Goal: Task Accomplishment & Management: Manage account settings

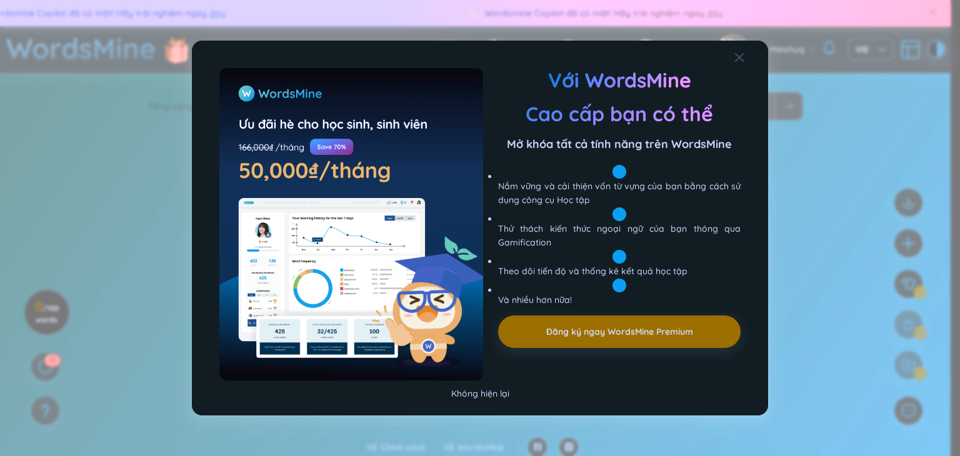
click at [472, 396] on div "Không hiện lại" at bounding box center [480, 394] width 58 height 14
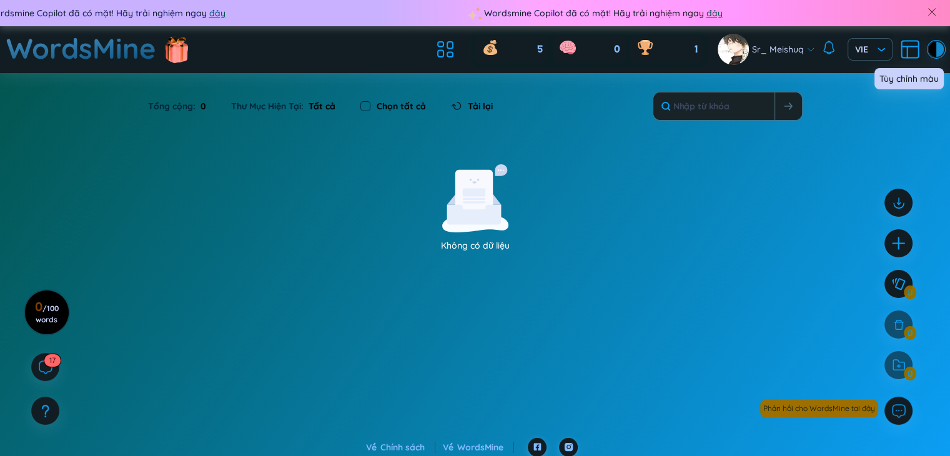
drag, startPoint x: 935, startPoint y: 49, endPoint x: 920, endPoint y: 94, distance: 48.0
click at [920, 94] on div "Wordsmine Copilot đã có mặt! Hãy trải nghiệm ngay đây Wordsmine Copilot đã có m…" at bounding box center [475, 219] width 950 height 438
click at [932, 46] on div at bounding box center [932, 49] width 7 height 15
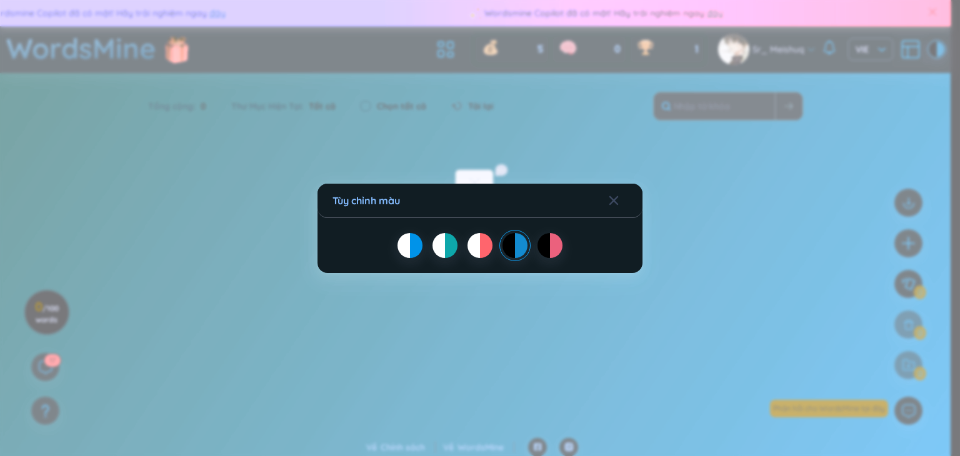
click at [539, 243] on div at bounding box center [543, 245] width 12 height 25
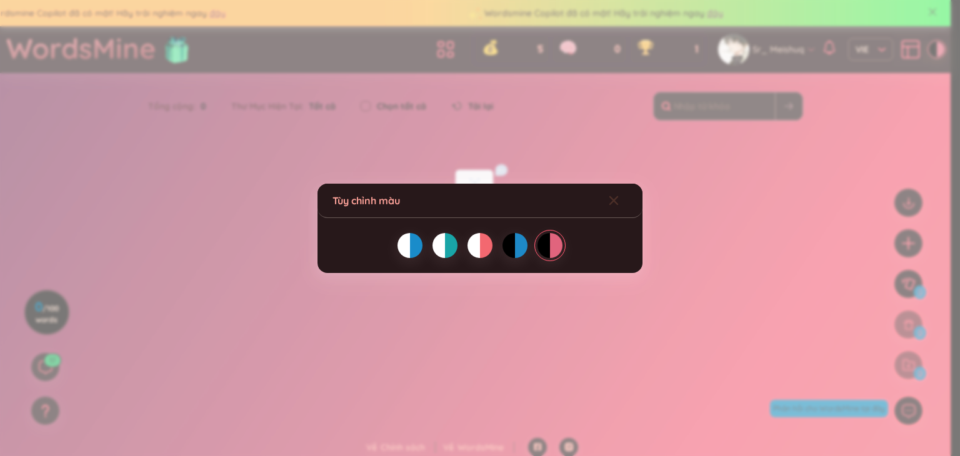
click at [611, 196] on icon "Close" at bounding box center [614, 201] width 10 height 10
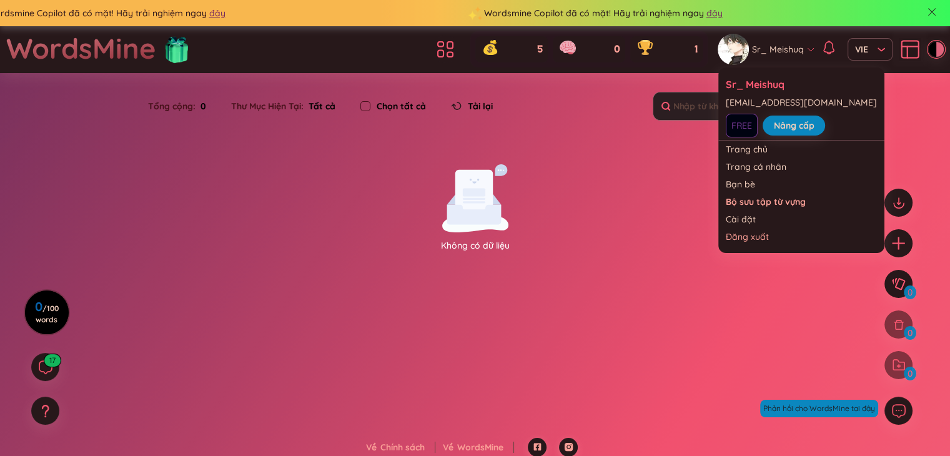
click at [759, 44] on span "Sr_ Meishuq" at bounding box center [778, 49] width 52 height 14
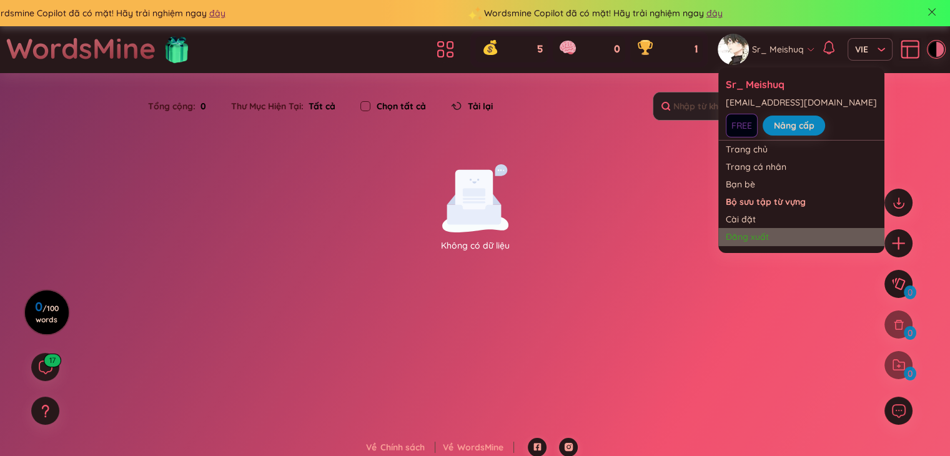
click at [771, 238] on div "Đăng xuất" at bounding box center [801, 237] width 151 height 12
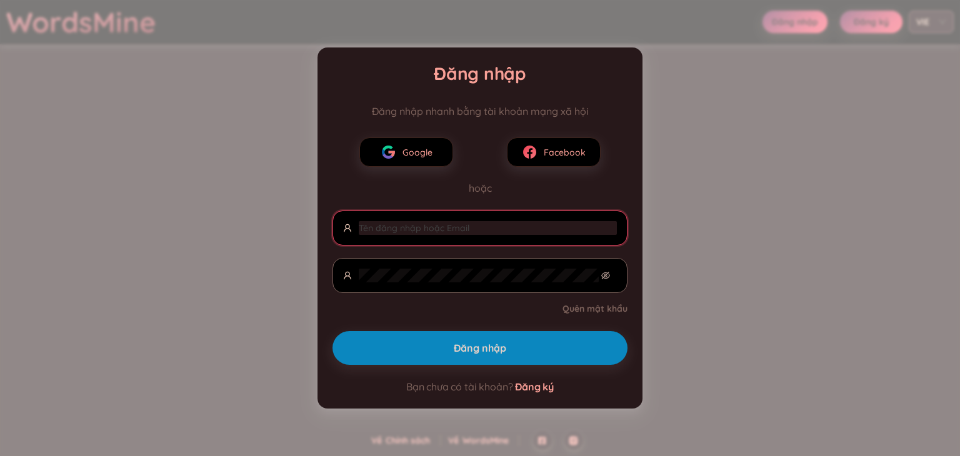
click at [425, 229] on input "text" at bounding box center [488, 228] width 258 height 14
type input "s"
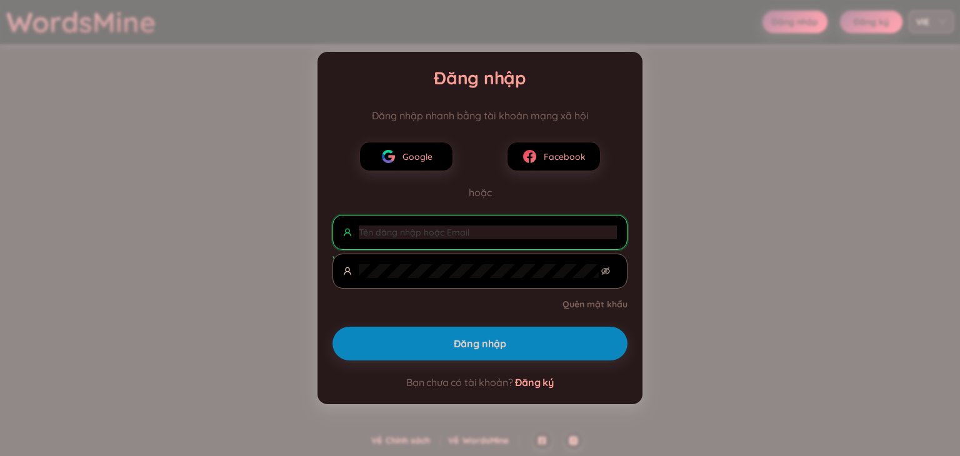
type input "s"
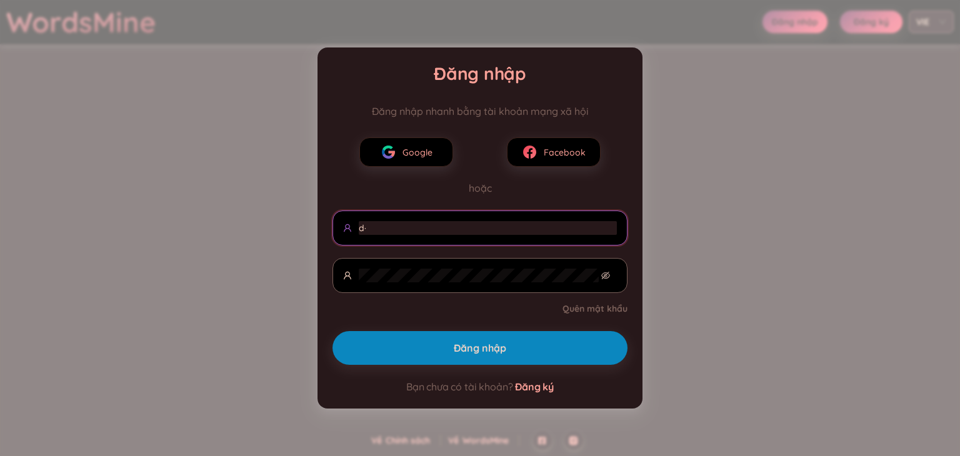
type input "d"
type input "đ"
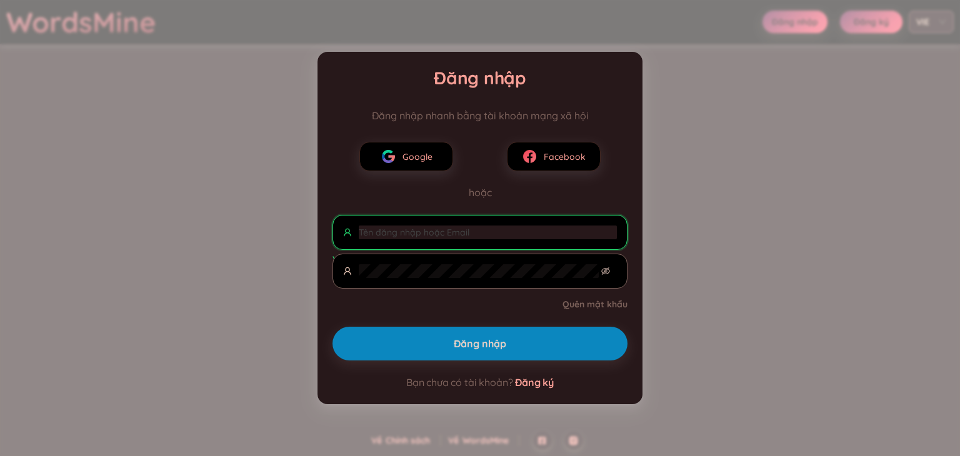
type input "d"
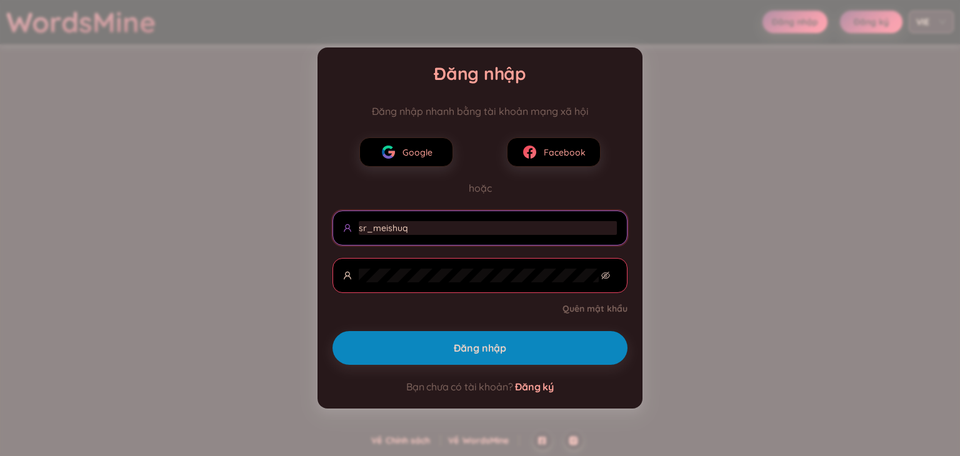
type input "sr_meishuq"
click at [416, 217] on span at bounding box center [479, 228] width 295 height 35
click at [414, 226] on input "text" at bounding box center [488, 228] width 258 height 14
click at [571, 309] on link "Quên mật khẩu" at bounding box center [594, 308] width 65 height 12
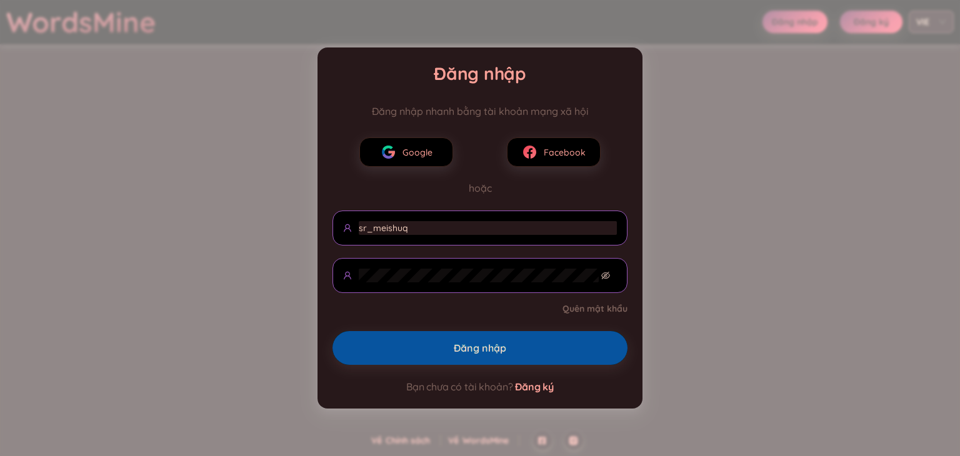
click at [446, 351] on button "Đăng nhập" at bounding box center [479, 348] width 295 height 34
click at [459, 349] on span "Đăng nhập" at bounding box center [480, 348] width 52 height 14
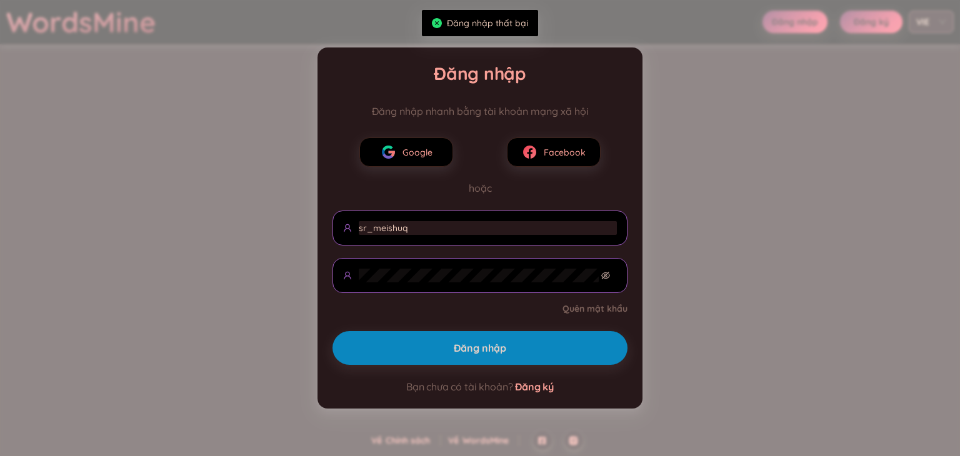
click at [360, 228] on input "sr_meishuq" at bounding box center [488, 228] width 258 height 14
click at [364, 229] on input "sr_meishuq" at bounding box center [488, 228] width 258 height 14
drag, startPoint x: 425, startPoint y: 236, endPoint x: 344, endPoint y: 229, distance: 81.5
click at [344, 229] on span "sr_meishuq" at bounding box center [479, 228] width 295 height 35
drag, startPoint x: 424, startPoint y: 226, endPoint x: 232, endPoint y: 226, distance: 191.8
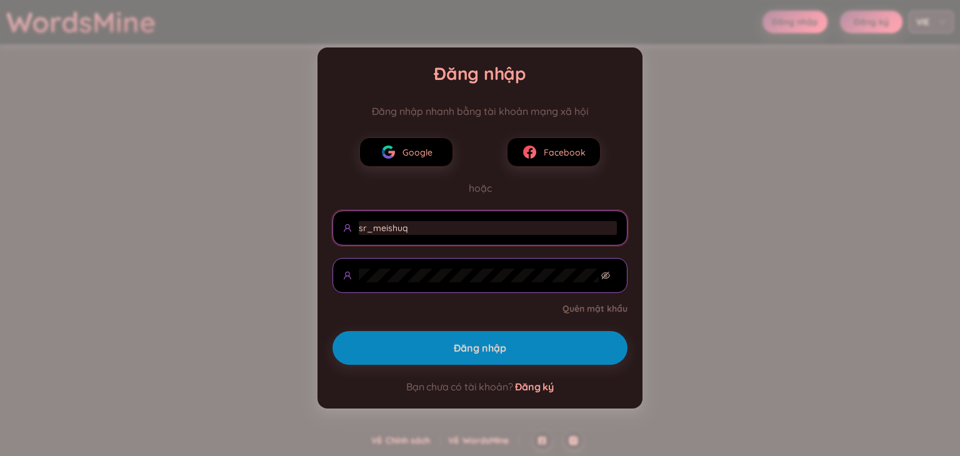
click at [232, 226] on div "Đăng nhập Đăng nhập nhanh bằng tài khoản mạng xã hội Google Facebook hoặc sr_me…" at bounding box center [480, 228] width 960 height 456
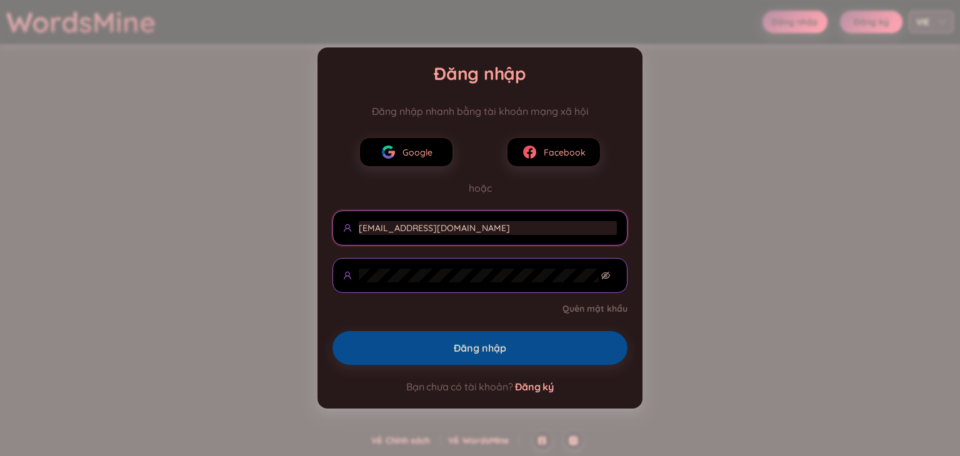
type input "[EMAIL_ADDRESS][DOMAIN_NAME]"
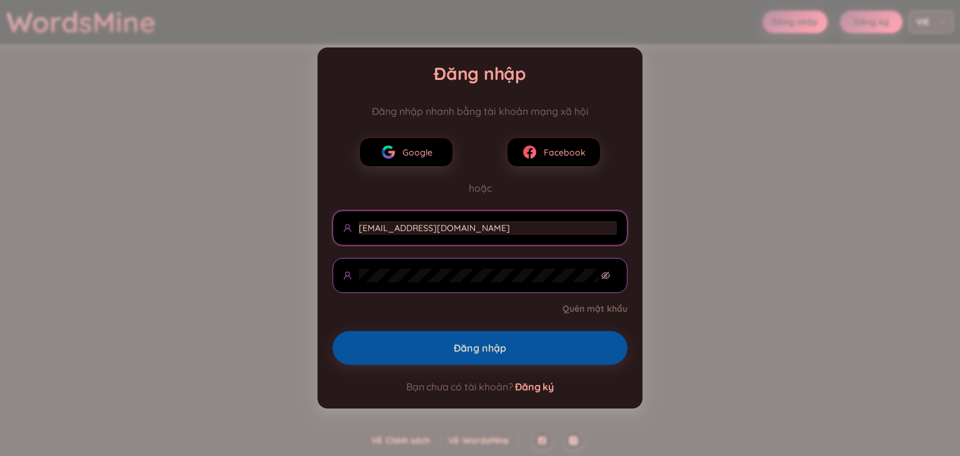
click at [436, 353] on button "Đăng nhập" at bounding box center [479, 348] width 295 height 34
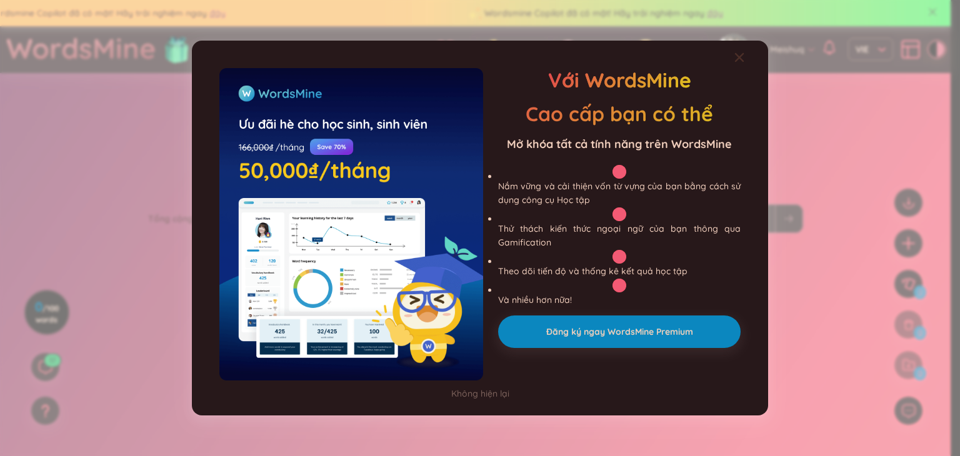
click at [739, 58] on icon "Close" at bounding box center [739, 57] width 10 height 10
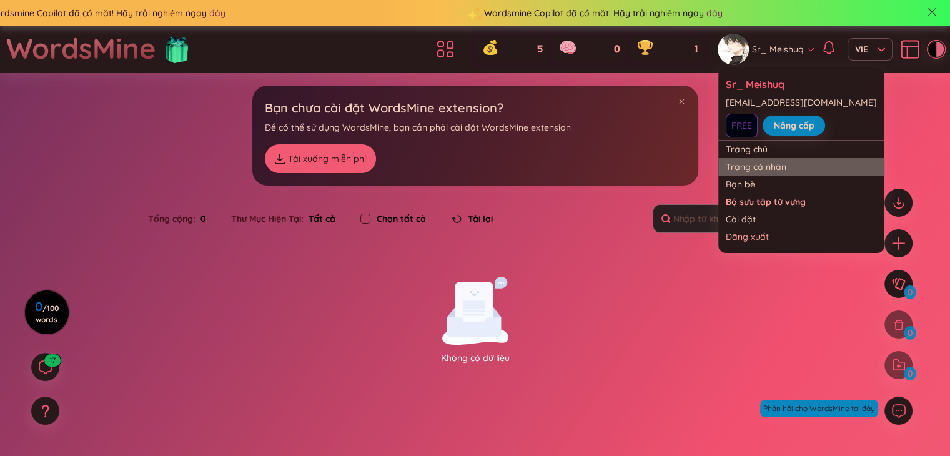
click at [759, 168] on link "Trang cá nhân" at bounding box center [801, 167] width 151 height 12
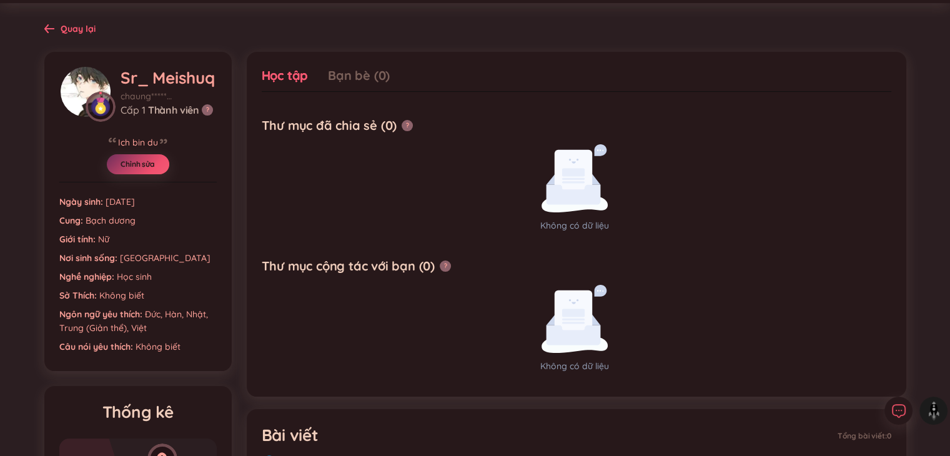
scroll to position [62, 0]
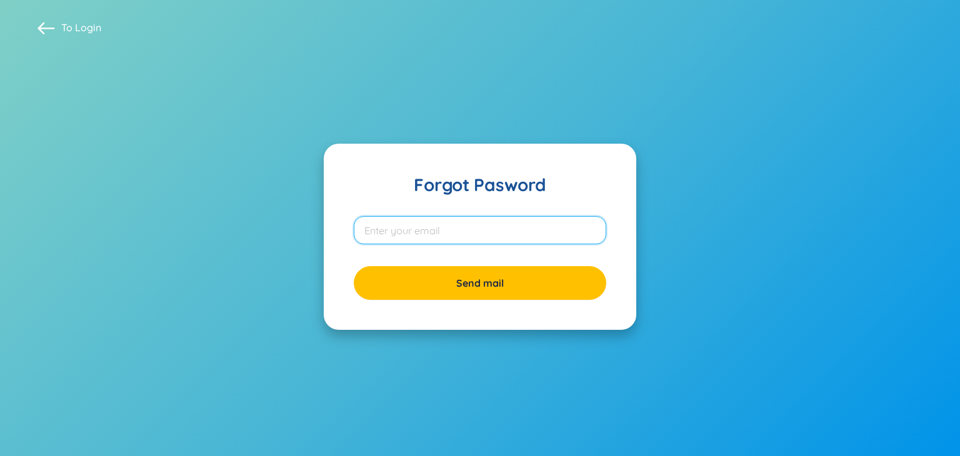
click at [459, 236] on input "email" at bounding box center [480, 230] width 252 height 28
type input "[EMAIL_ADDRESS][DOMAIN_NAME]"
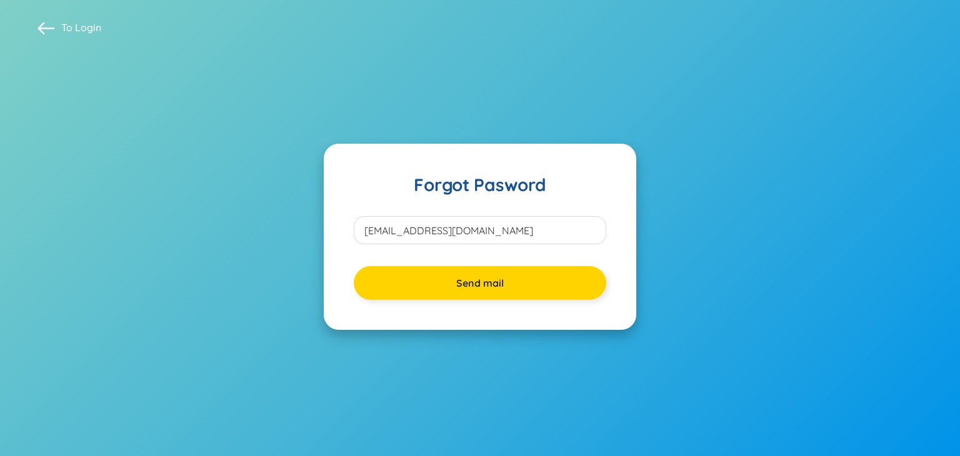
click at [457, 276] on button "Send mail" at bounding box center [480, 283] width 252 height 34
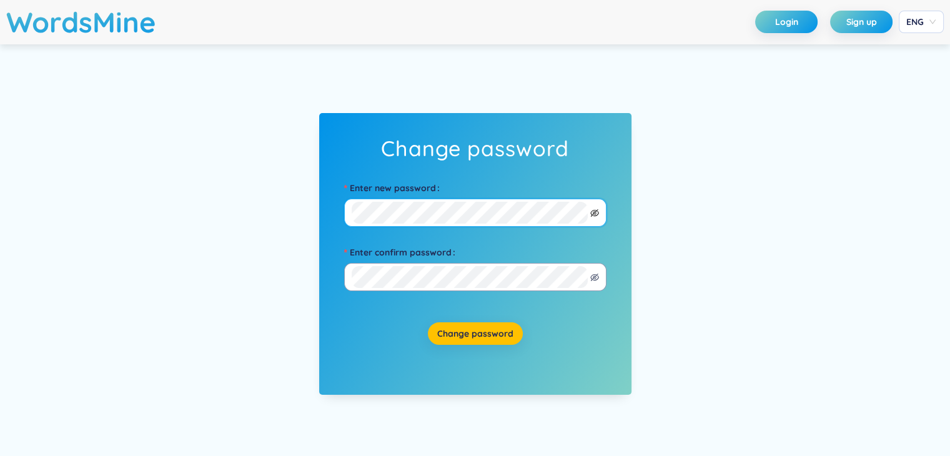
click at [594, 211] on icon "eye-invisible" at bounding box center [595, 212] width 9 height 7
click at [592, 278] on icon "eye-invisible" at bounding box center [595, 277] width 9 height 9
click at [476, 334] on span "Change password" at bounding box center [475, 333] width 76 height 12
